Goal: Find specific page/section: Find specific page/section

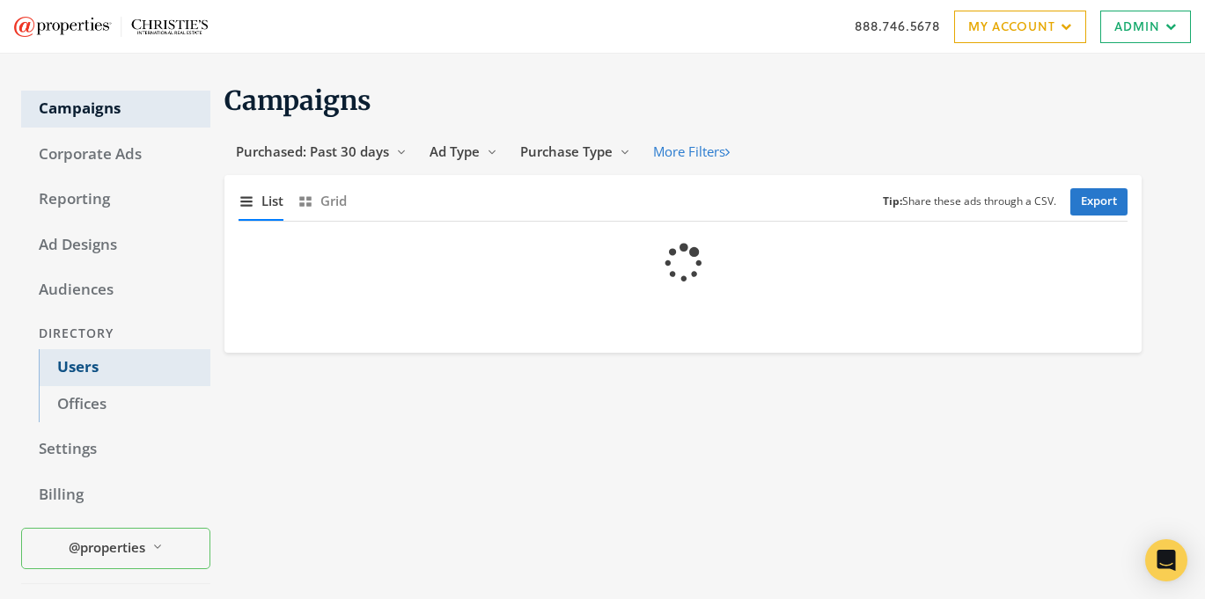
click at [91, 359] on link "Users" at bounding box center [125, 367] width 172 height 37
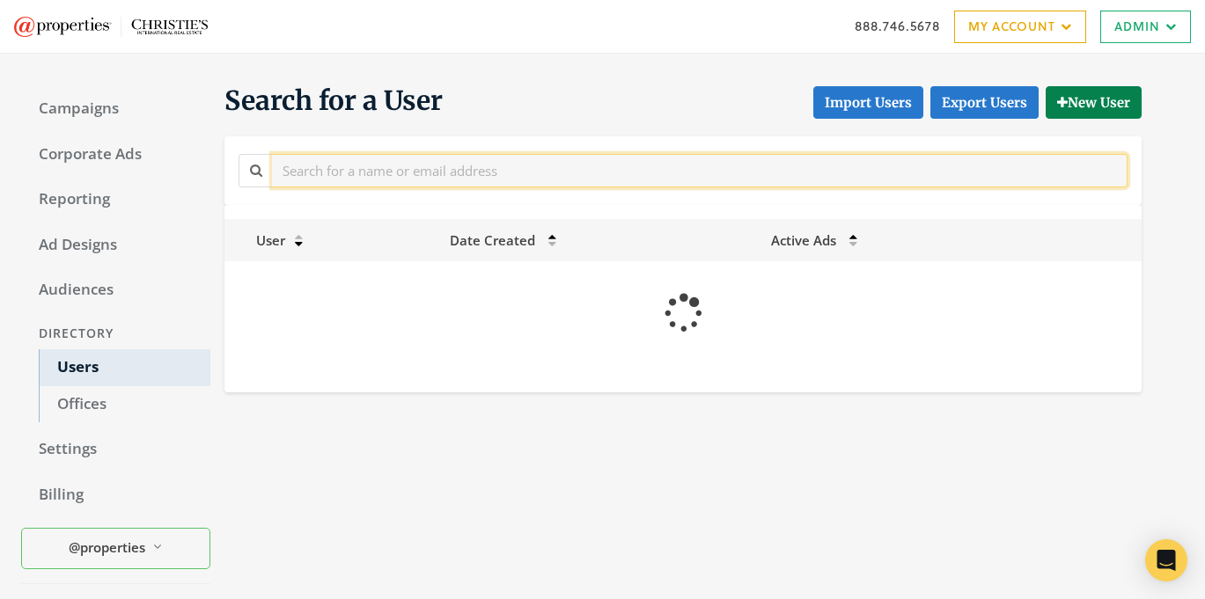
click at [323, 171] on input "text" at bounding box center [699, 170] width 855 height 33
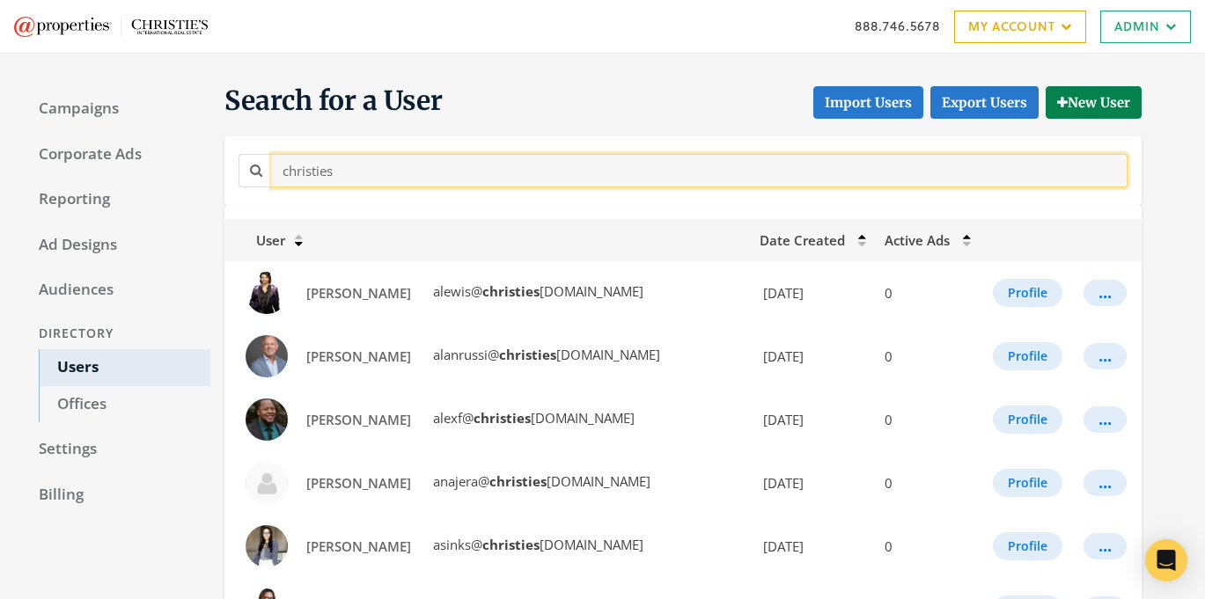
click at [326, 180] on input "christies" at bounding box center [699, 170] width 855 height 33
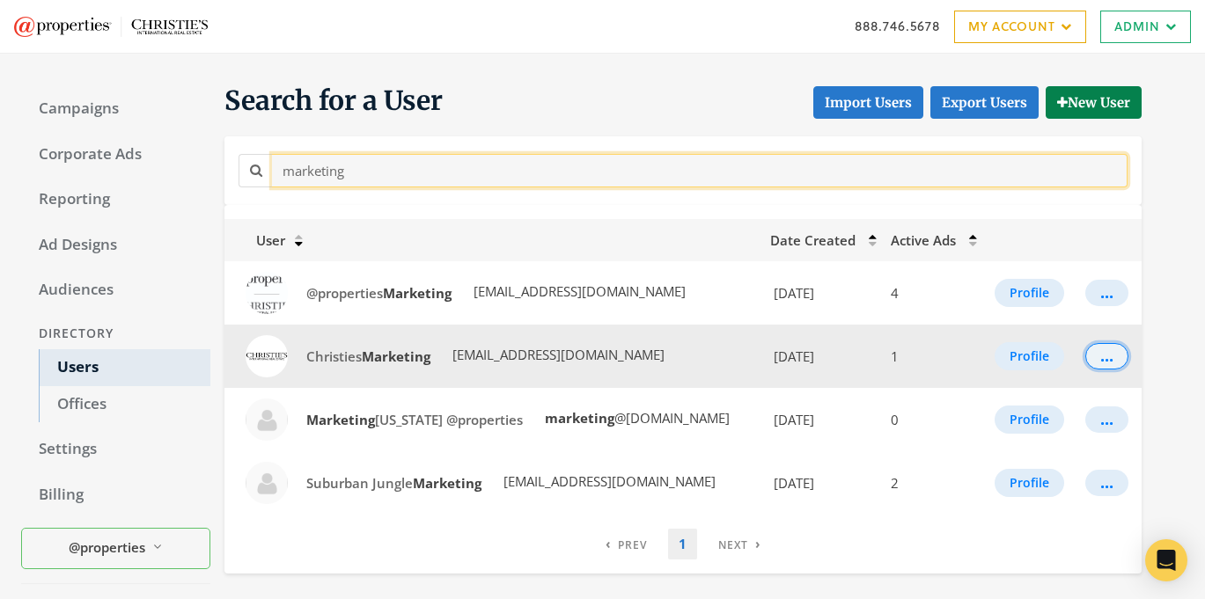
type input "marketing"
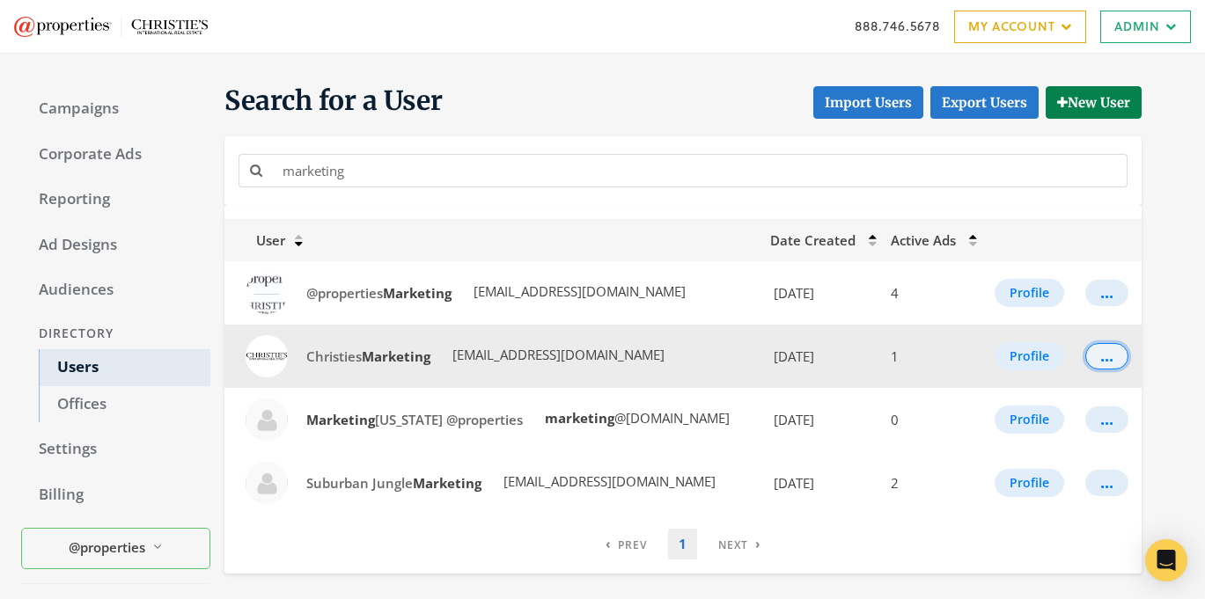
click at [1116, 356] on button "..." at bounding box center [1106, 356] width 43 height 26
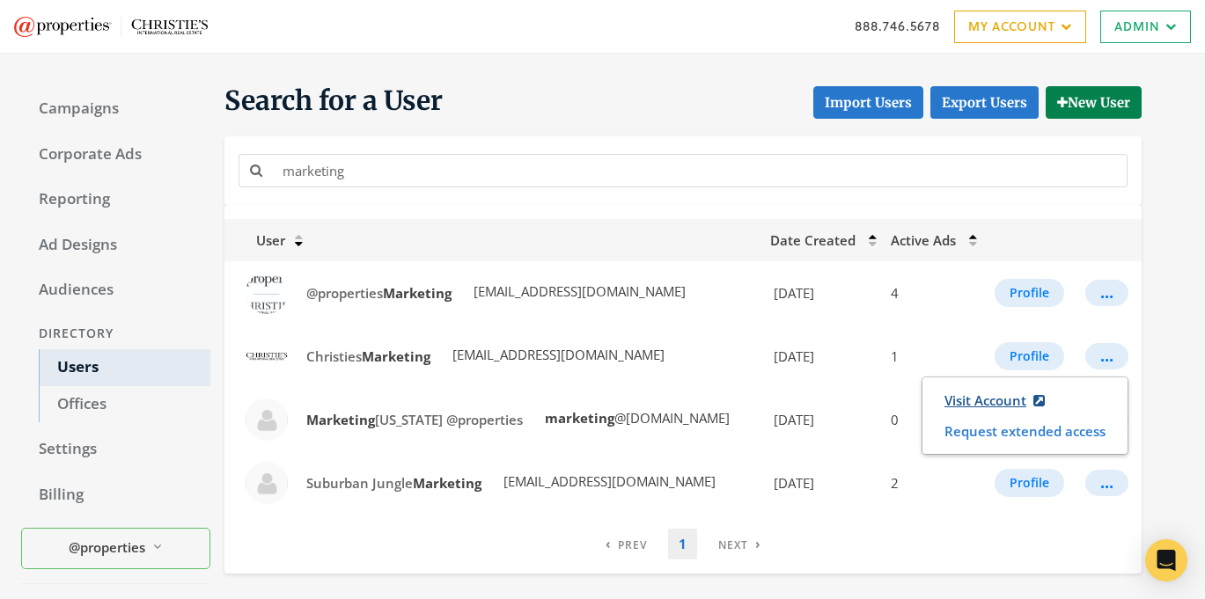
click at [991, 393] on link "Visit Account" at bounding box center [994, 401] width 123 height 33
